Goal: Navigation & Orientation: Understand site structure

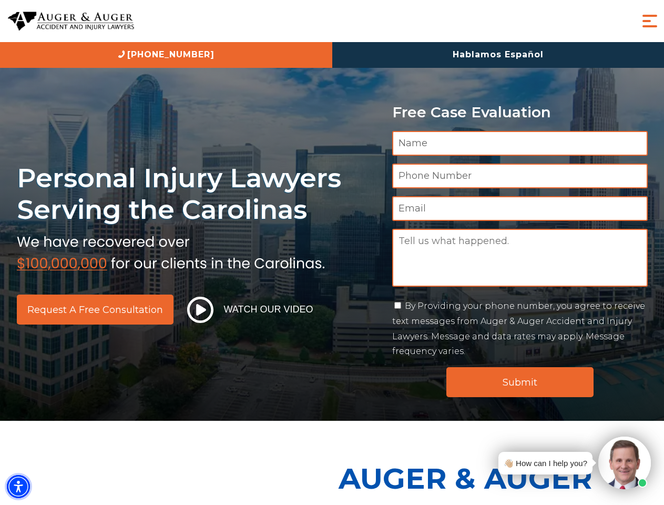
click at [18, 486] on img "Accessibility Menu" at bounding box center [18, 486] width 23 height 23
